Goal: Complete application form: Complete application form

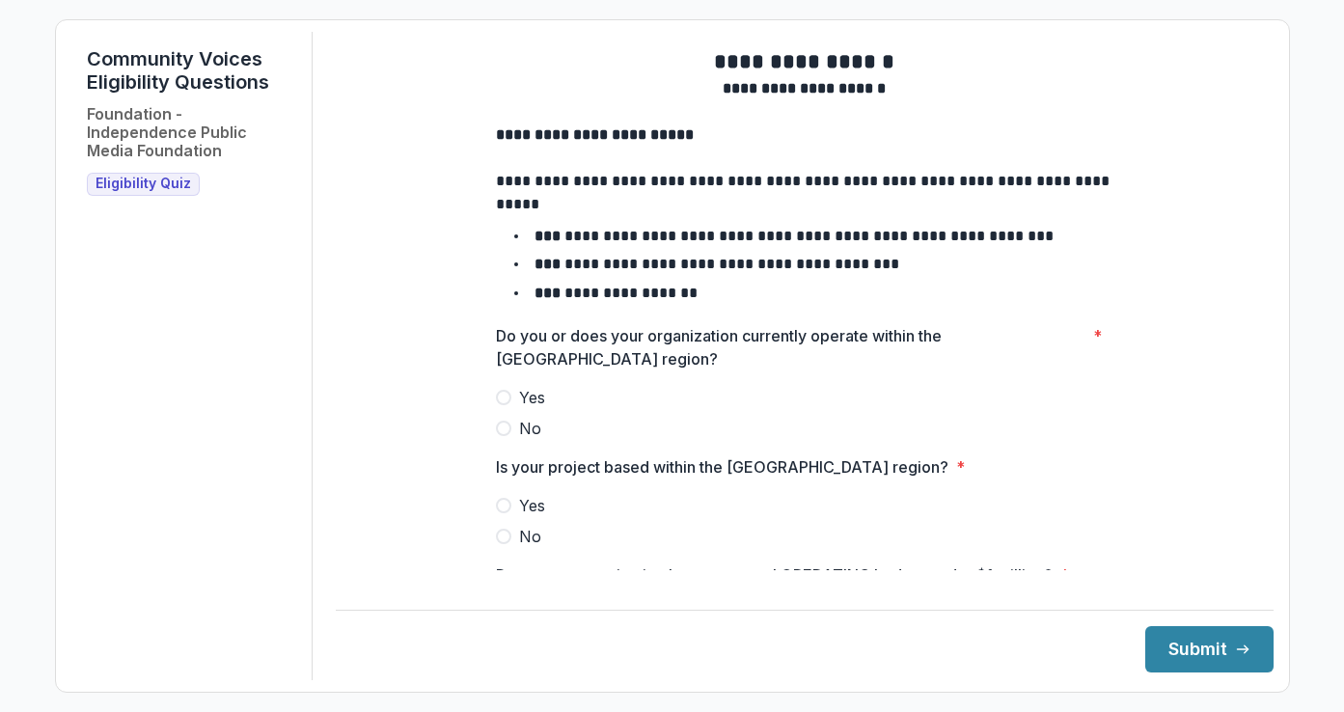
scroll to position [290, 0]
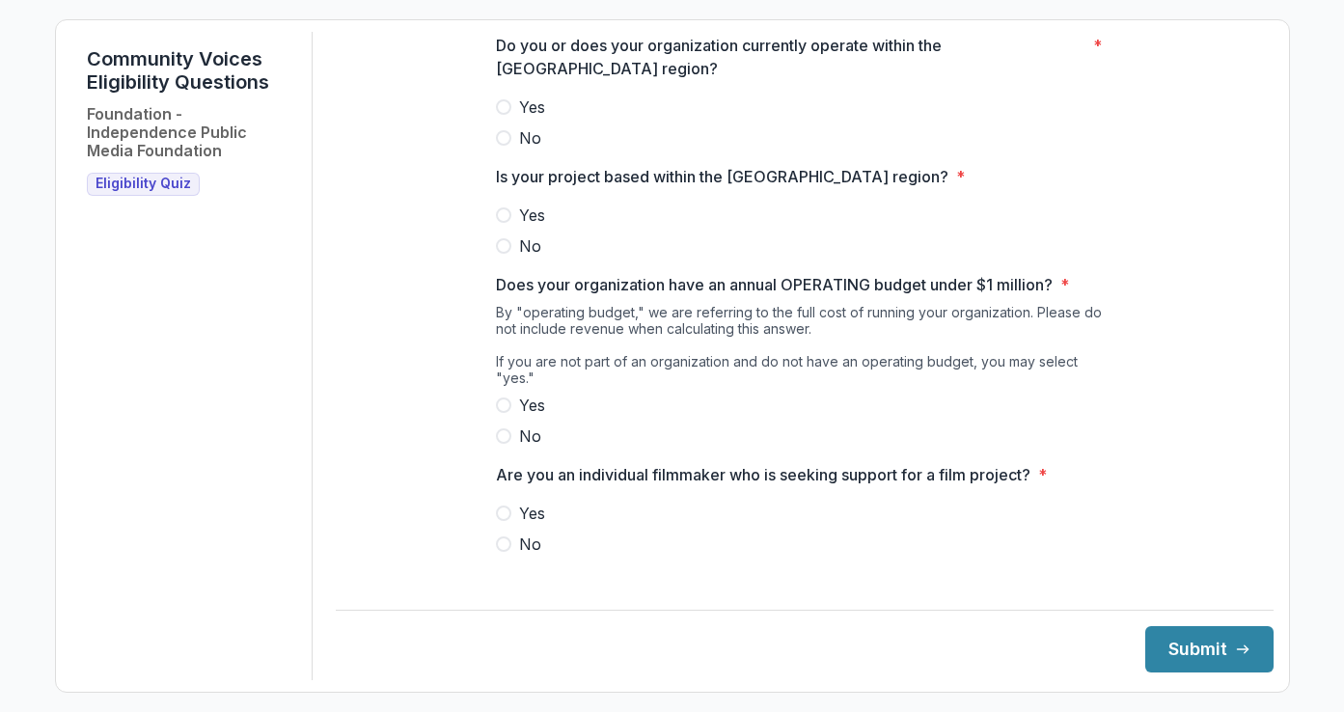
click at [501, 115] on span at bounding box center [503, 106] width 15 height 15
click at [501, 223] on span at bounding box center [503, 214] width 15 height 15
click at [500, 401] on span at bounding box center [503, 404] width 15 height 15
click at [496, 540] on span at bounding box center [503, 543] width 15 height 15
click at [1203, 630] on button "Submit" at bounding box center [1209, 649] width 128 height 46
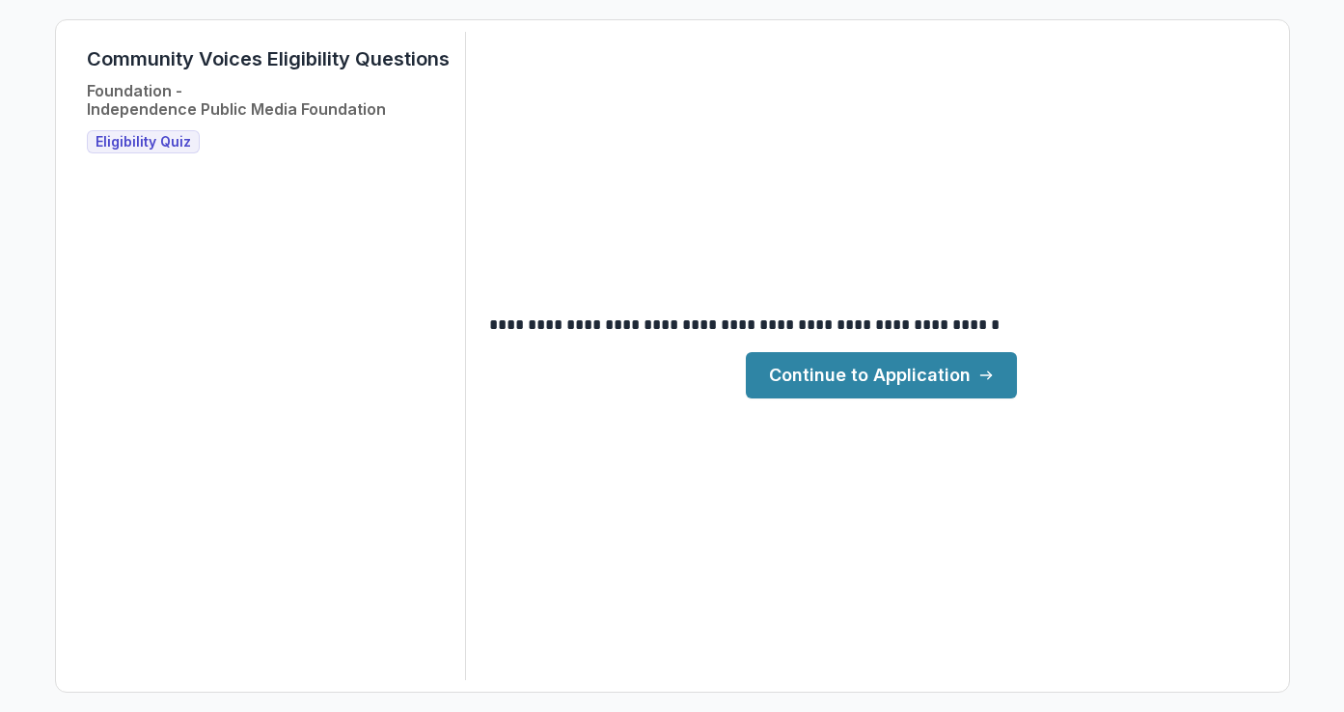
click at [913, 388] on link "Continue to Application" at bounding box center [881, 375] width 271 height 46
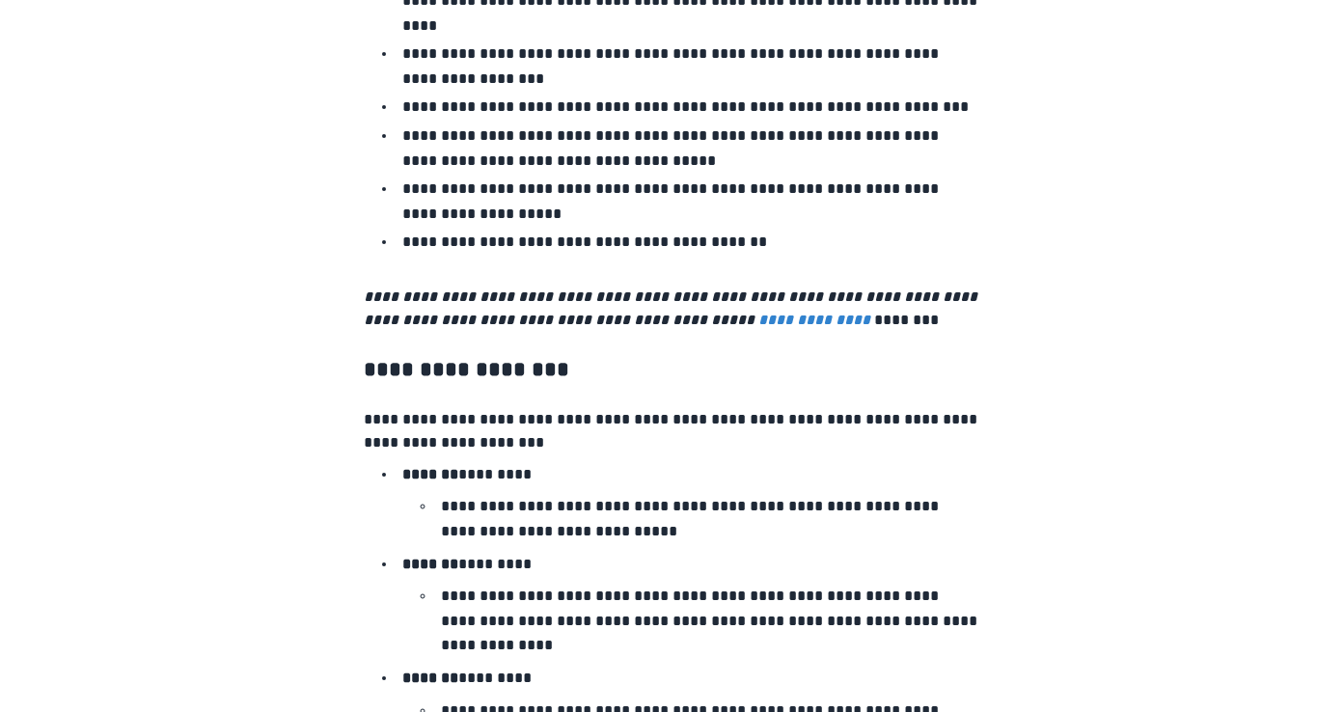
scroll to position [3296, 0]
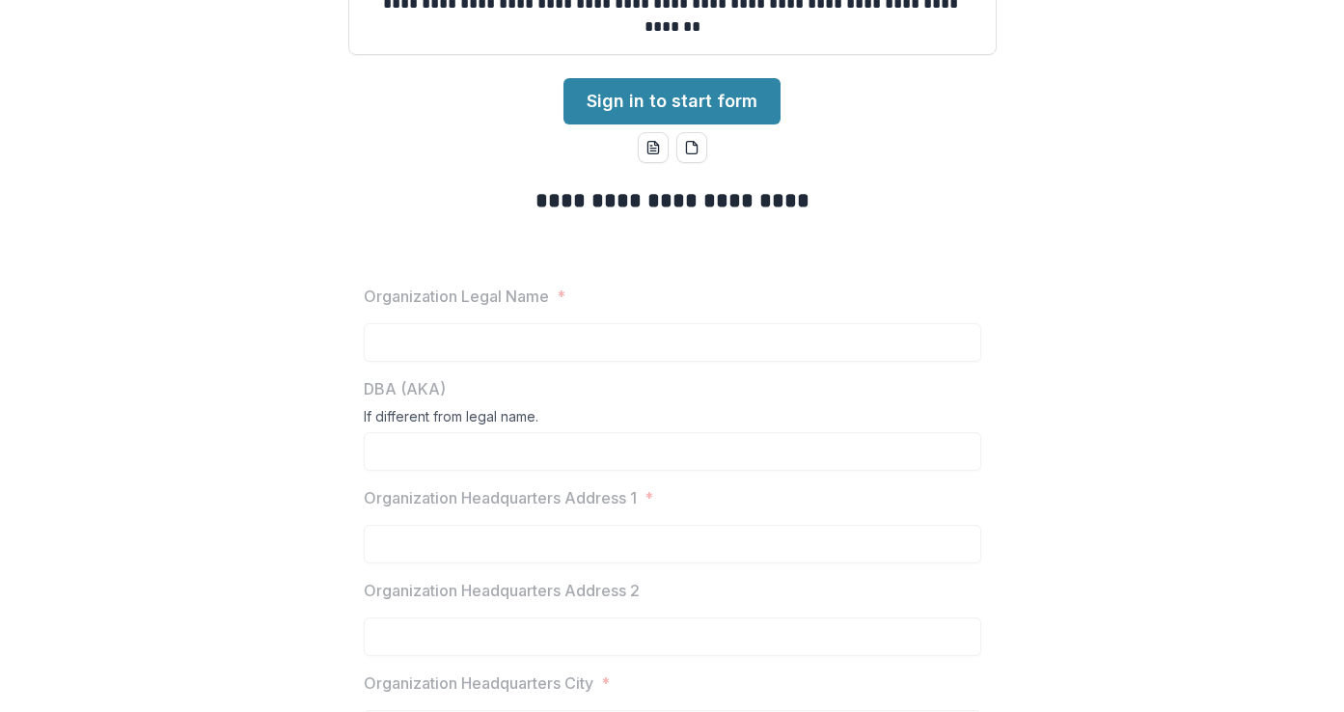
scroll to position [328, 0]
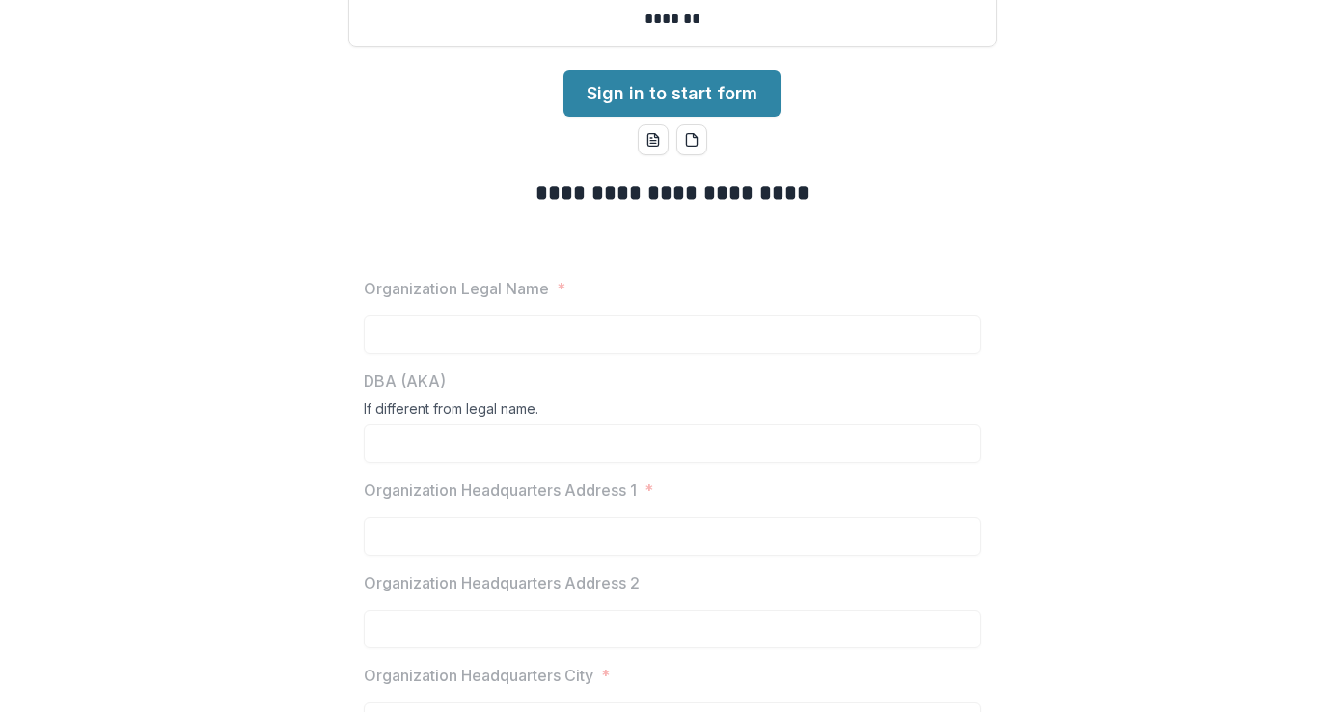
click at [656, 295] on label "Organization Legal Name *" at bounding box center [667, 288] width 606 height 23
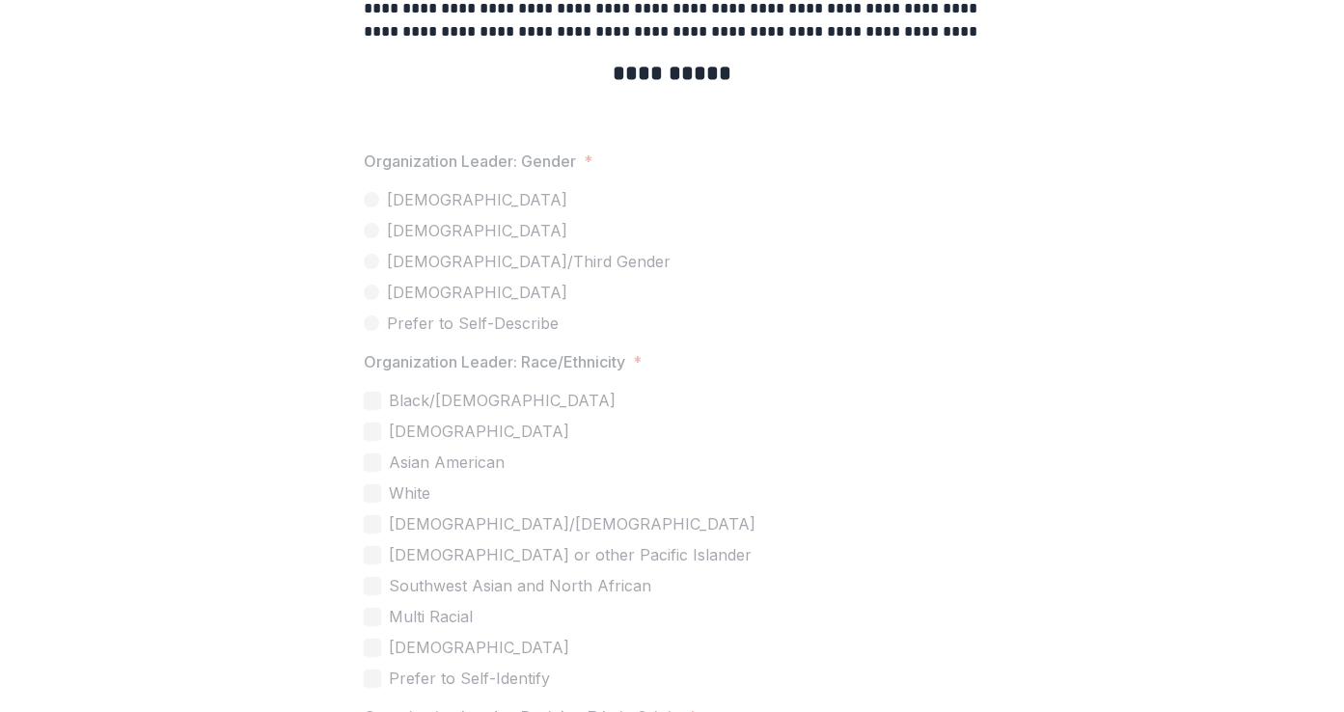
scroll to position [3886, 0]
